Goal: Task Accomplishment & Management: Use online tool/utility

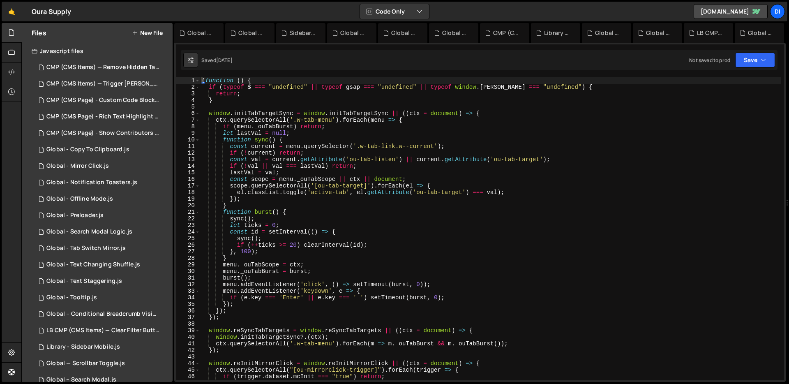
click at [271, 154] on div "( function ( ) { if ( typeof $ === "undefined" || typeof gsap === "undefined" |…" at bounding box center [490, 235] width 581 height 316
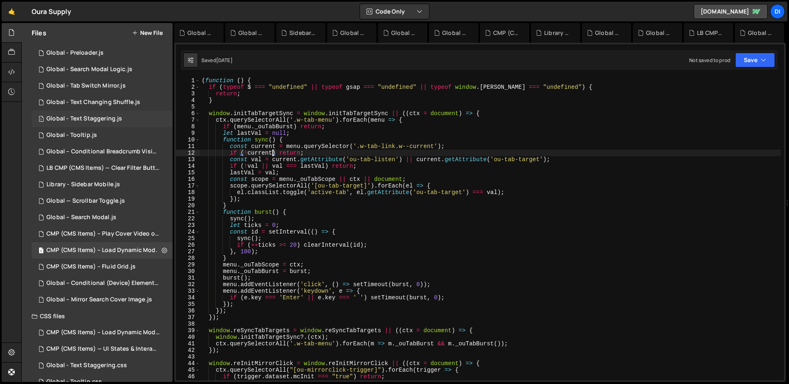
scroll to position [176, 0]
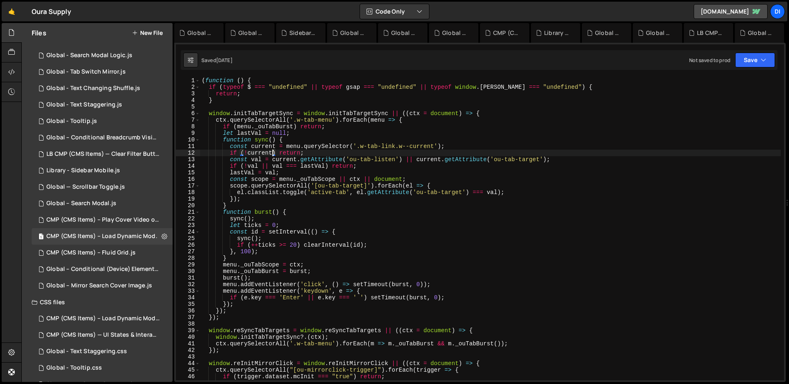
click at [303, 212] on div "( function ( ) { if ( typeof $ === "undefined" || typeof gsap === "undefined" |…" at bounding box center [490, 235] width 581 height 316
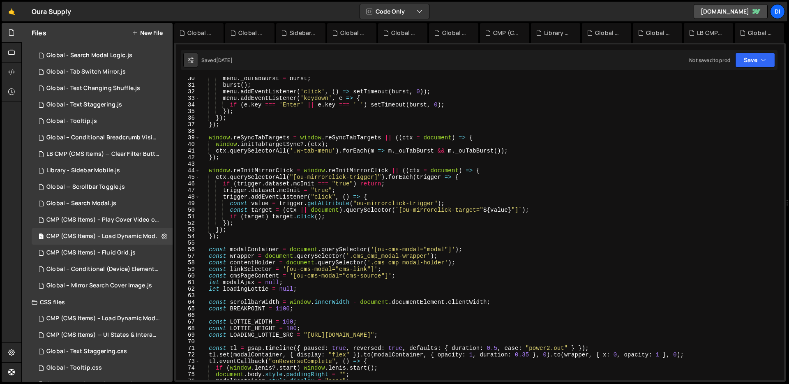
scroll to position [251, 0]
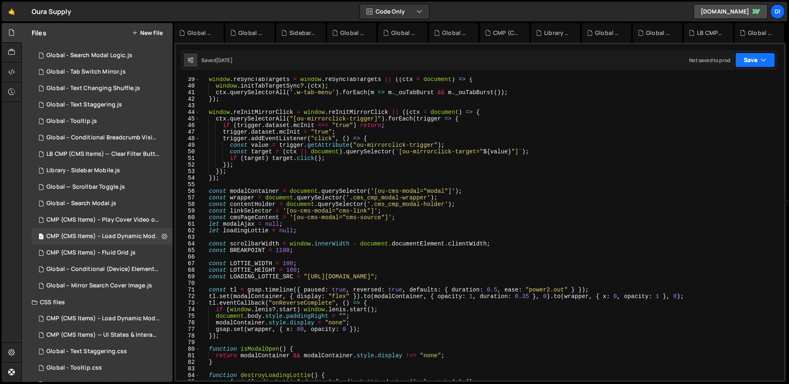
click at [770, 60] on button "Save" at bounding box center [756, 60] width 40 height 15
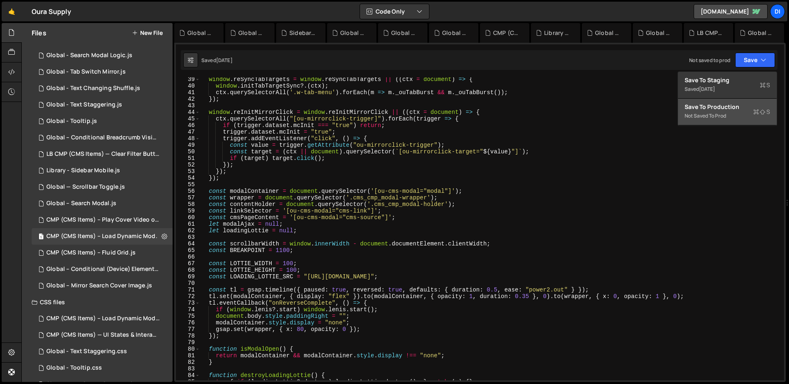
click at [738, 115] on div "Not saved to prod" at bounding box center [728, 116] width 86 height 10
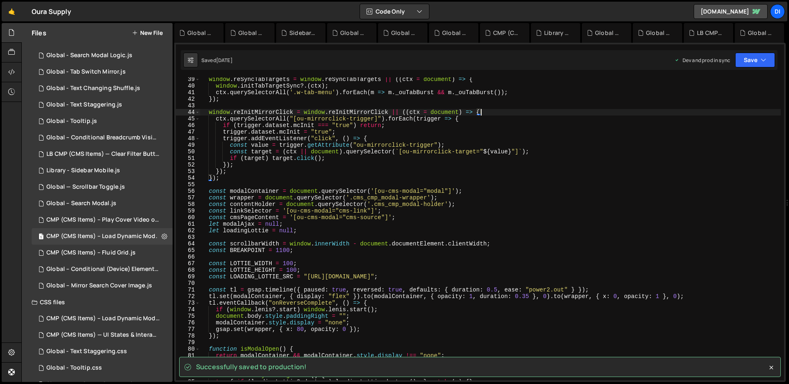
click at [738, 115] on div "window . reSyncTabTargets = window . reSyncTabTargets || (( ctx = document ) =>…" at bounding box center [490, 234] width 581 height 316
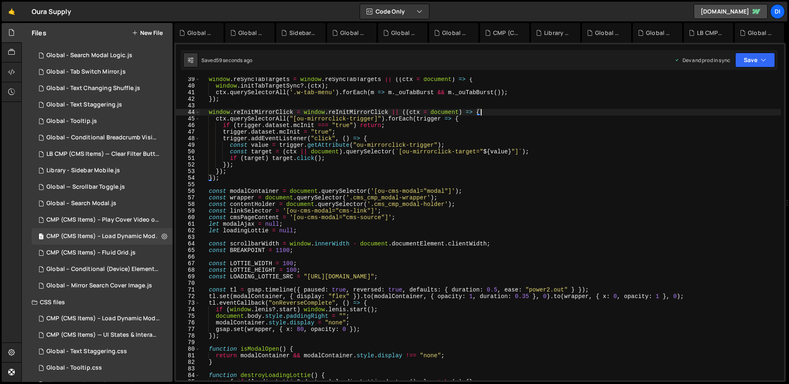
click at [306, 154] on div "window . reSyncTabTargets = window . reSyncTabTargets || (( ctx = document ) =>…" at bounding box center [490, 234] width 581 height 316
type textarea "const target = (ctx || document).querySelector(`[ou-mirrorclick-target="${value…"
click at [111, 252] on div "CMP (CMS Items) – Fluid Grid.js" at bounding box center [90, 252] width 89 height 7
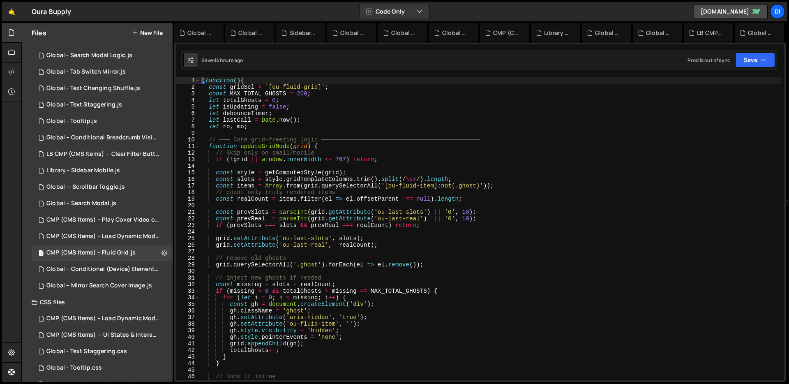
type textarea "// Skip only on small/mobile"
click at [347, 155] on div "( function ( ) { const gridSel = '[ou-fluid-grid]' ; const MAX_TOTAL_GHOSTS = 2…" at bounding box center [490, 235] width 581 height 316
click at [760, 61] on button "Save" at bounding box center [756, 60] width 40 height 15
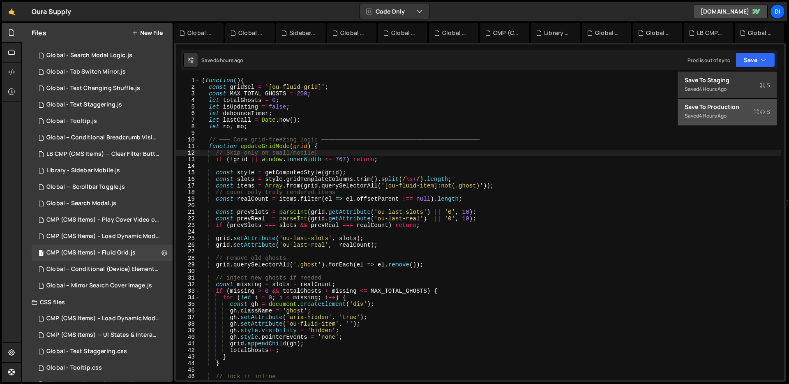
click at [741, 114] on div "Saved 4 hours ago" at bounding box center [728, 116] width 86 height 10
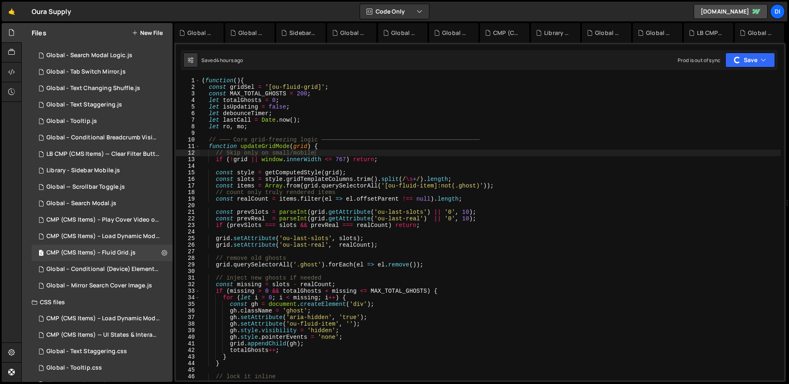
click at [471, 131] on div "( function ( ) { const gridSel = '[ou-fluid-grid]' ; const MAX_TOTAL_GHOSTS = 2…" at bounding box center [490, 235] width 581 height 316
click at [106, 272] on div "Global – Conditional (Device) Element Visibility.js" at bounding box center [102, 269] width 113 height 7
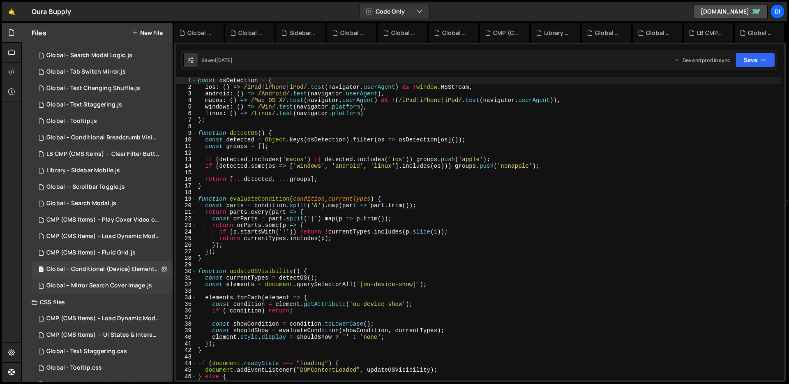
click at [98, 283] on div "Global – Mirror Search Cover Image.js" at bounding box center [99, 285] width 106 height 7
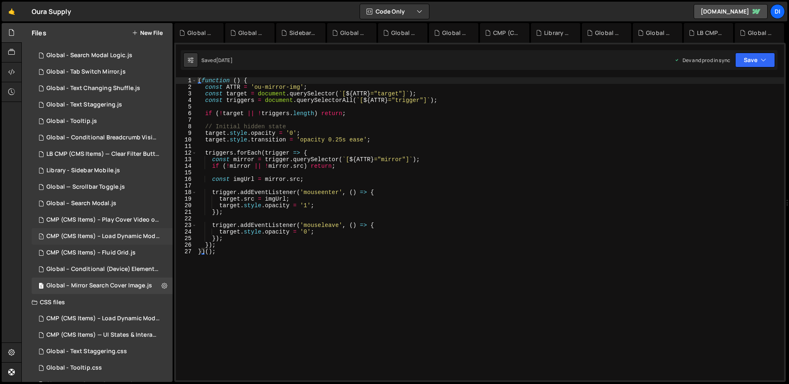
click at [110, 234] on div "CMP (CMS Items) – Load Dynamic Modal (AJAX).js" at bounding box center [102, 236] width 113 height 7
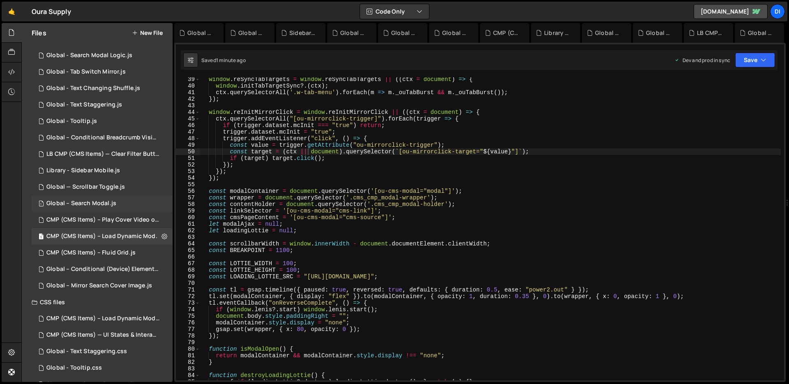
click at [111, 202] on div "Global – Search Modal.js" at bounding box center [81, 203] width 70 height 7
